Goal: Task Accomplishment & Management: Complete application form

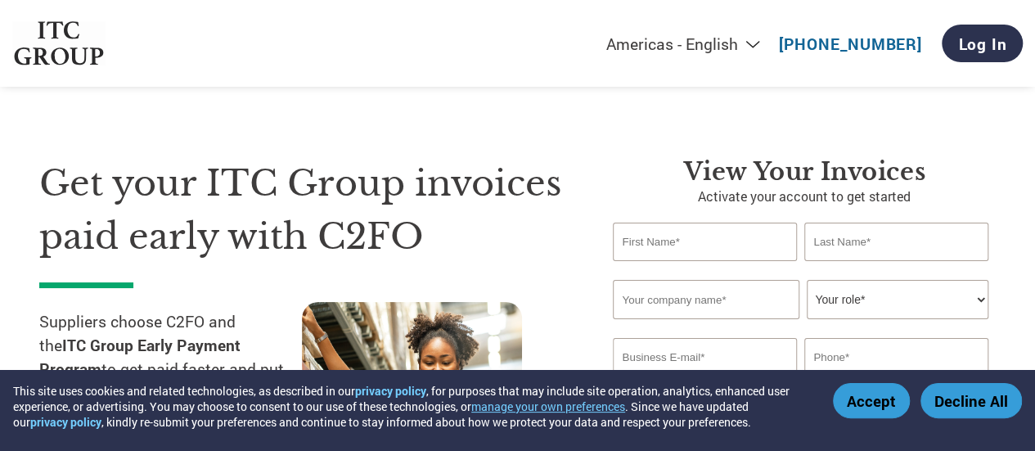
click at [963, 400] on button "Decline All" at bounding box center [970, 400] width 101 height 35
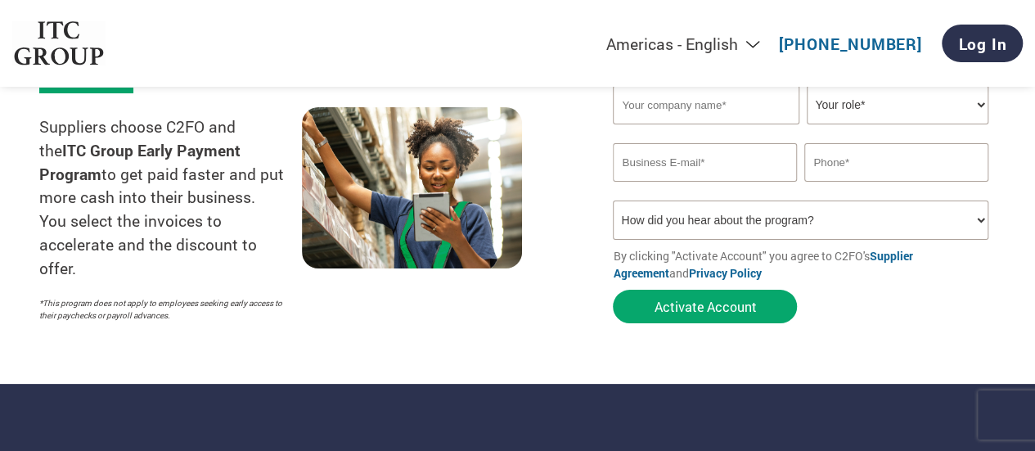
scroll to position [82, 0]
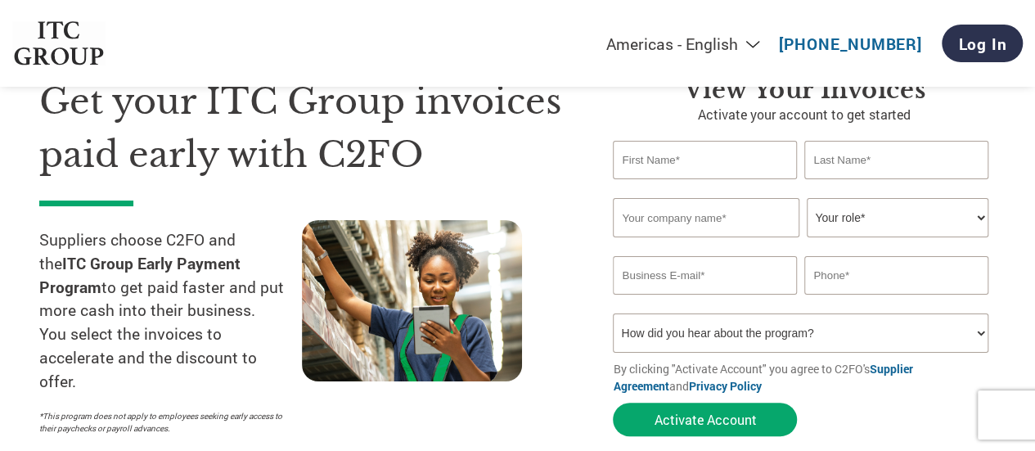
click at [690, 158] on input "text" at bounding box center [704, 160] width 183 height 38
type input "[PERSON_NAME]"
click at [821, 163] on input "text" at bounding box center [895, 160] width 183 height 38
type input "P C"
click at [718, 228] on input "text" at bounding box center [706, 217] width 186 height 39
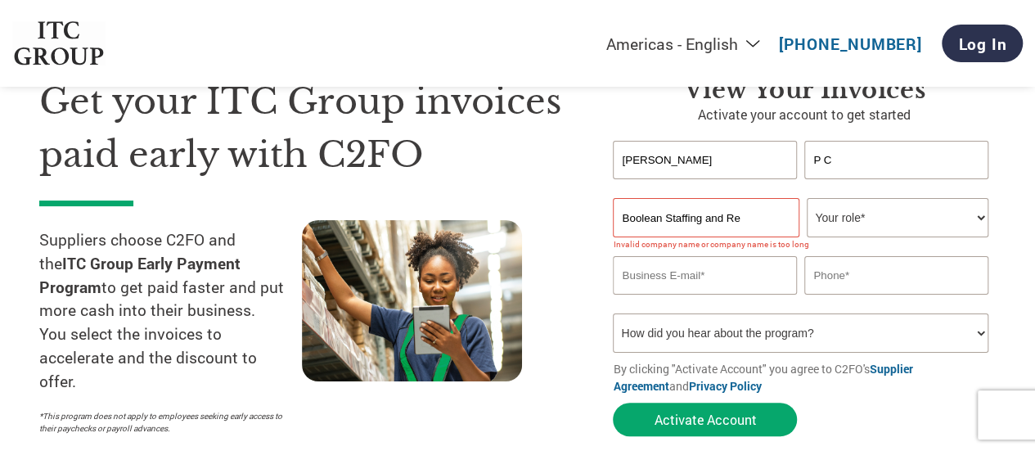
click at [749, 223] on input "Boolean Staffing and Re" at bounding box center [706, 217] width 186 height 39
type input "Boolean Staffing and Recruitment Solutions Pvt Ltd"
click at [817, 209] on select "Your role* CFO Controller Credit Manager Finance Director Treasurer CEO Preside…" at bounding box center [896, 217] width 181 height 39
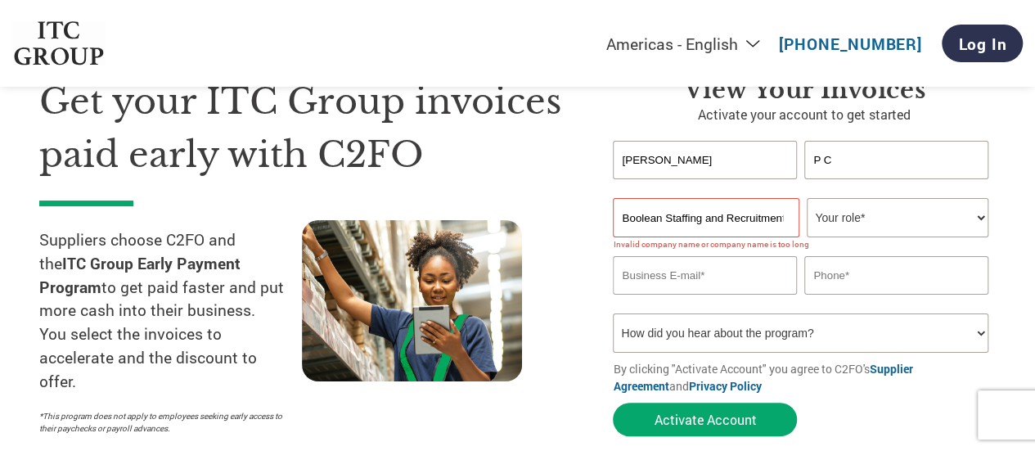
select select "CEO"
click at [806, 199] on select "Your role* CFO Controller Credit Manager Finance Director Treasurer CEO Preside…" at bounding box center [896, 217] width 181 height 39
click at [724, 276] on input "email" at bounding box center [704, 275] width 183 height 38
type input "[EMAIL_ADDRESS][DOMAIN_NAME]"
click at [848, 281] on input "text" at bounding box center [895, 275] width 183 height 38
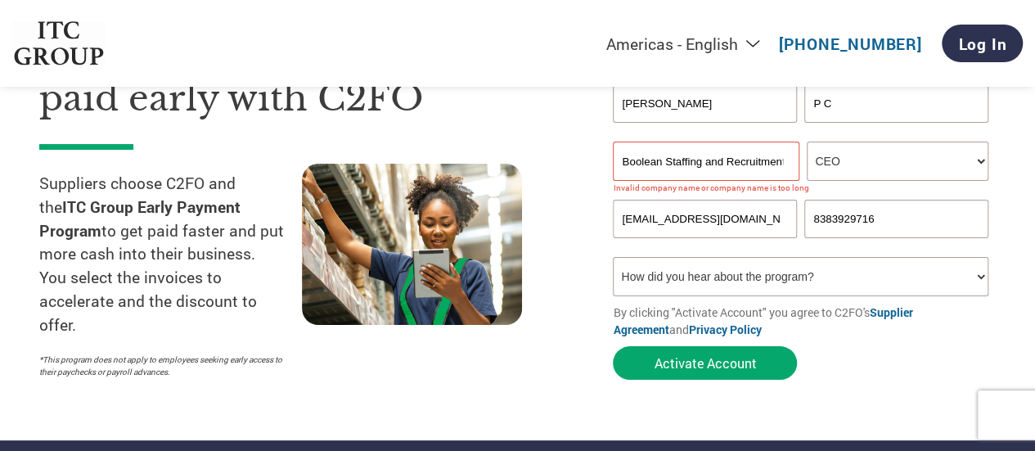
scroll to position [164, 0]
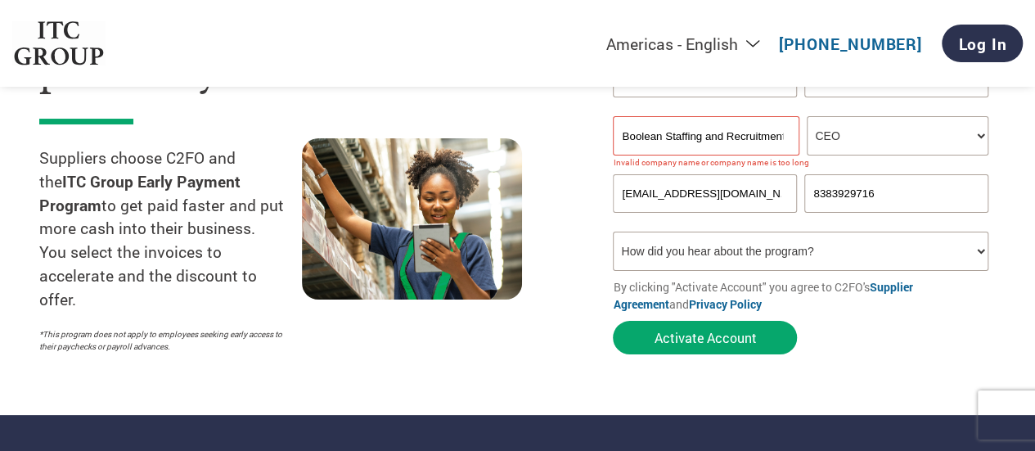
type input "8383929716"
click at [698, 256] on select "How did you hear about the program? Received a letter Email Social Media Online…" at bounding box center [800, 250] width 375 height 39
select select "Email"
click at [613, 234] on select "How did you hear about the program? Received a letter Email Social Media Online…" at bounding box center [800, 250] width 375 height 39
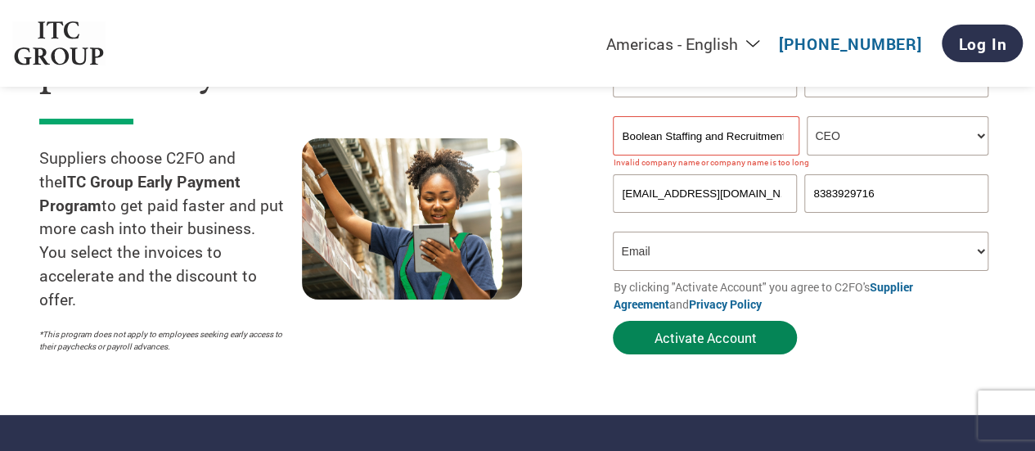
click at [707, 337] on button "Activate Account" at bounding box center [705, 338] width 184 height 34
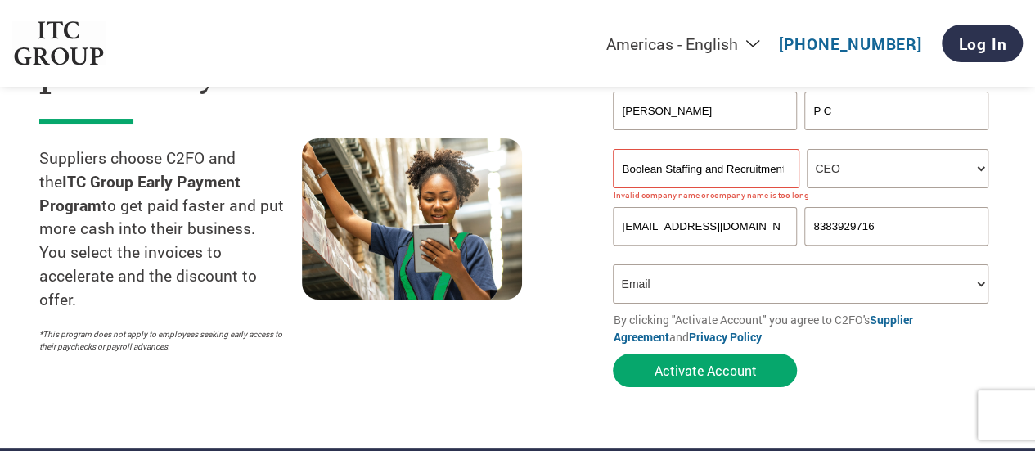
click at [754, 171] on input "Boolean Staffing and Recruitment Solutions Pvt Ltd" at bounding box center [706, 168] width 186 height 39
drag, startPoint x: 722, startPoint y: 168, endPoint x: 735, endPoint y: 171, distance: 13.3
click at [721, 169] on input "Boolean Staffing and Recruitment Solutions Pvt Ltd" at bounding box center [706, 168] width 186 height 39
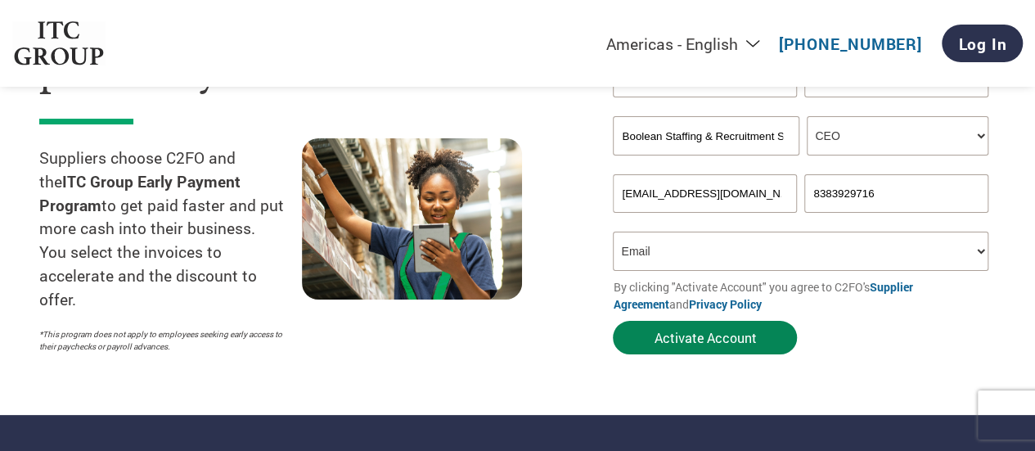
click at [718, 351] on button "Activate Account" at bounding box center [705, 338] width 184 height 34
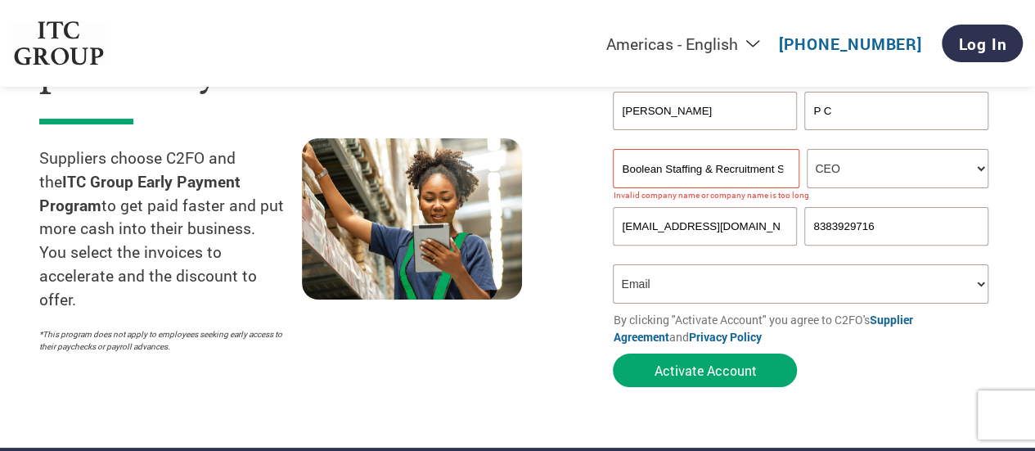
scroll to position [0, 76]
drag, startPoint x: 623, startPoint y: 168, endPoint x: 836, endPoint y: 171, distance: 212.7
click at [836, 171] on div "Boolean Staffing & Recruitment Solutions Pvt Ltd Your role* CFO Controller Cred…" at bounding box center [804, 168] width 383 height 39
click at [752, 362] on button "Activate Account" at bounding box center [705, 370] width 184 height 34
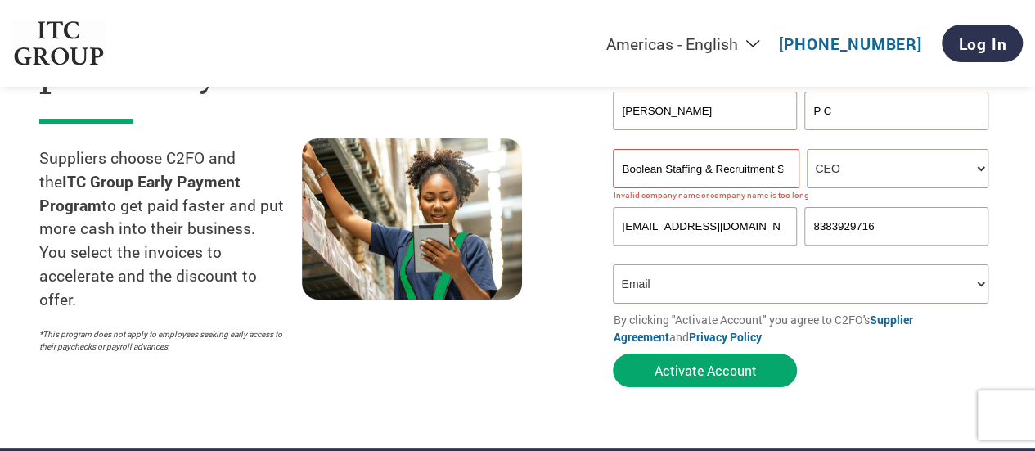
click at [694, 170] on input "Boolean Staffing & Recruitment Solutions Pvt Ltd" at bounding box center [706, 168] width 186 height 39
paste input "OOLEAN STAFFING AND RECRUITMENT"
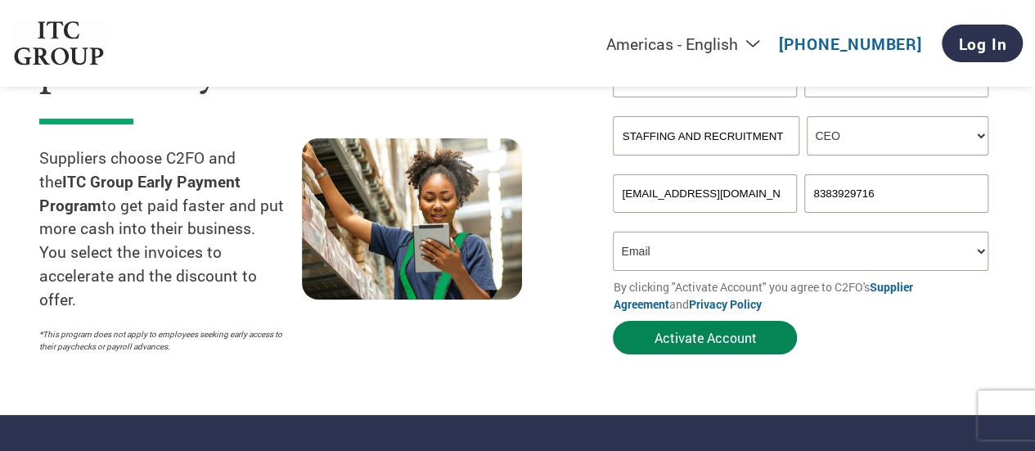
type input "BOOLEAN STAFFING AND RECRUITMENT"
click at [746, 338] on button "Activate Account" at bounding box center [705, 338] width 184 height 34
